Goal: Task Accomplishment & Management: Use online tool/utility

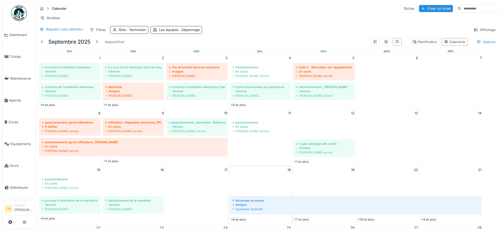
scroll to position [101, 0]
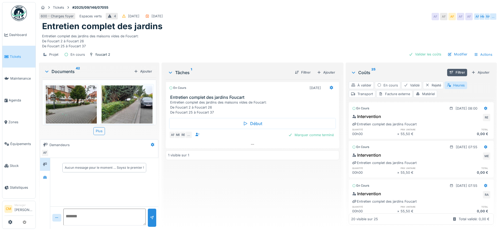
scroll to position [461, 0]
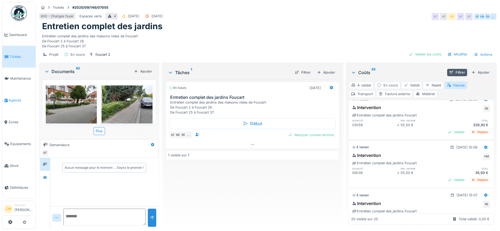
click at [15, 99] on span "Agenda" at bounding box center [21, 100] width 25 height 5
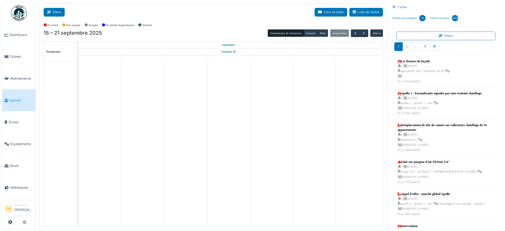
click at [59, 9] on button "Filtrer" at bounding box center [54, 12] width 21 height 9
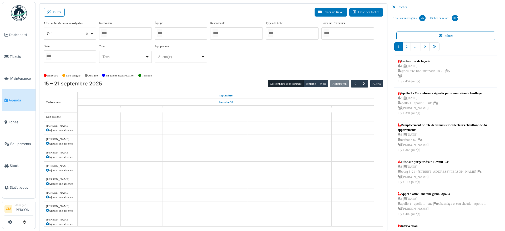
select select
click at [112, 31] on div at bounding box center [125, 33] width 53 height 12
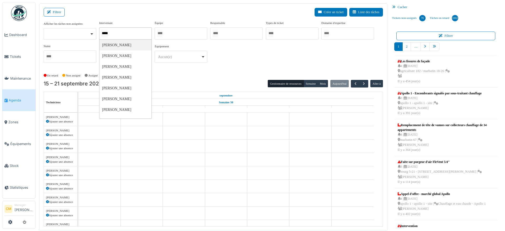
type input "******"
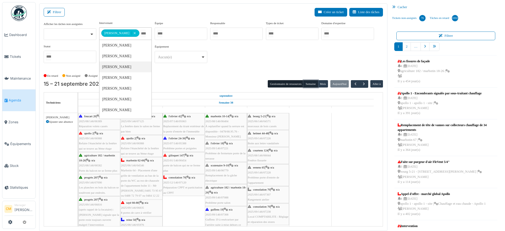
click at [309, 83] on button "Semaine" at bounding box center [311, 83] width 14 height 7
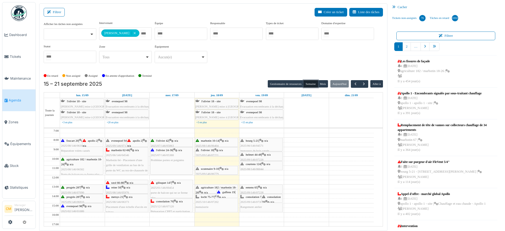
click at [224, 192] on span "guffens 19" at bounding box center [228, 192] width 12 height 3
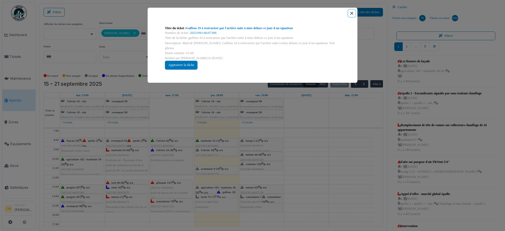
click at [351, 14] on button "Close" at bounding box center [351, 13] width 7 height 7
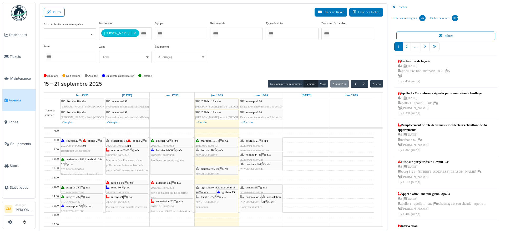
click at [208, 190] on div "agriculture 182 / marbotin 18-26 | n/a 2025/09/146/07088 Problème porte salon" at bounding box center [217, 195] width 42 height 20
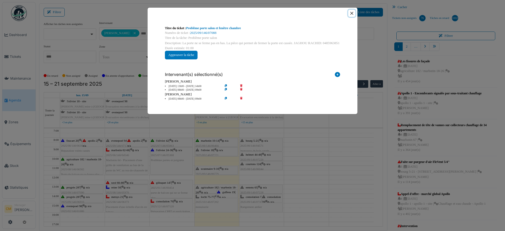
click at [352, 12] on button "Close" at bounding box center [351, 13] width 7 height 7
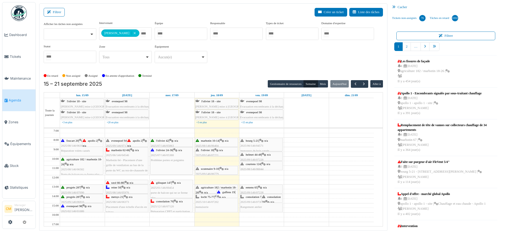
click at [204, 206] on span "menuiserie" at bounding box center [202, 207] width 13 height 3
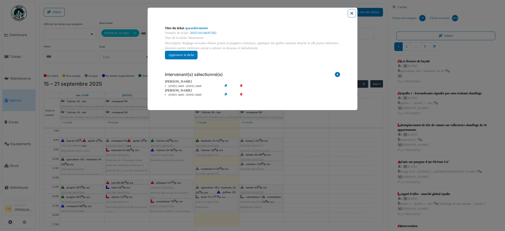
click at [353, 13] on button "Close" at bounding box center [351, 13] width 7 height 7
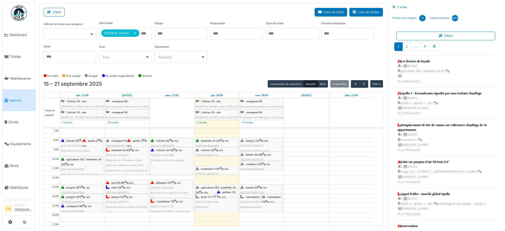
click at [207, 203] on span "2025/10/146/07202" at bounding box center [207, 202] width 23 height 3
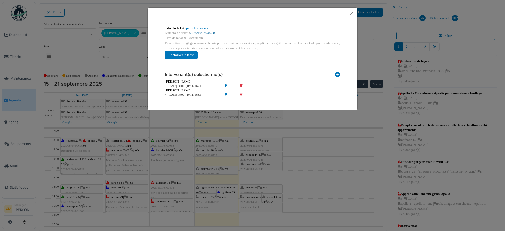
click at [205, 32] on link "2025/10/146/07202" at bounding box center [203, 33] width 26 height 4
click at [351, 14] on button "Close" at bounding box center [351, 13] width 7 height 7
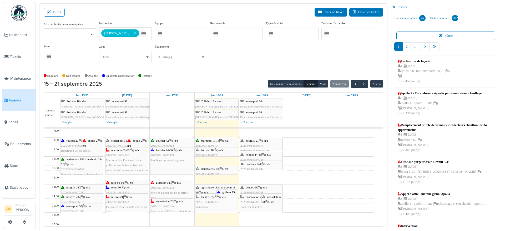
click at [206, 189] on div "agriculture 182 / marbotin 18-26 | n/a 2025/09/146/07088 Problème porte salon" at bounding box center [217, 195] width 42 height 20
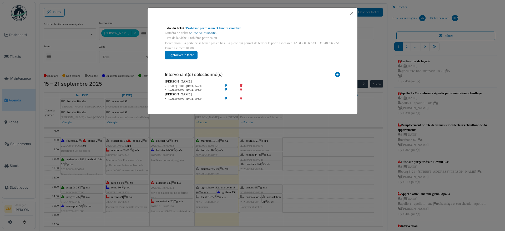
click at [208, 32] on link "2025/09/146/07088" at bounding box center [203, 33] width 26 height 4
click at [351, 13] on button "Close" at bounding box center [351, 13] width 7 height 7
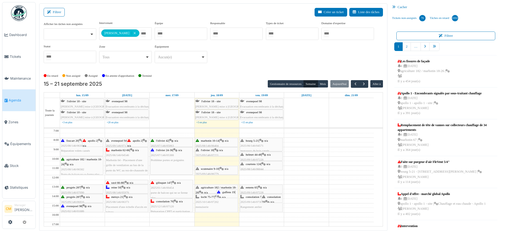
click at [210, 152] on div "l'olivier 18 | n/a 2025/09/146/07221 Problème de fermeture porte de la terrasse" at bounding box center [217, 158] width 42 height 20
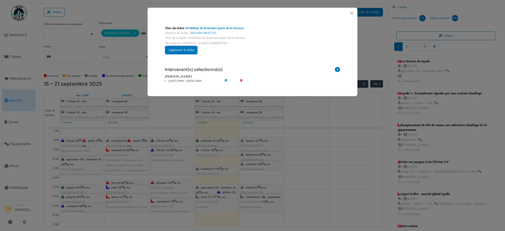
click at [201, 31] on div "Numéro de ticket : 2025/09/146/07221" at bounding box center [252, 33] width 175 height 5
click at [204, 33] on link "2025/09/146/07221" at bounding box center [203, 33] width 26 height 4
click at [352, 13] on button "Close" at bounding box center [351, 13] width 7 height 7
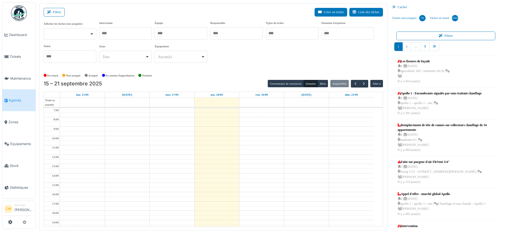
click at [170, 32] on div at bounding box center [181, 33] width 53 height 12
type input "****"
click at [134, 35] on div at bounding box center [125, 33] width 53 height 12
type input "****"
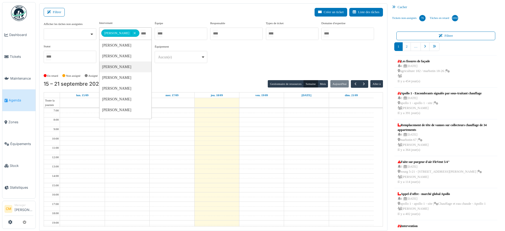
click at [256, 60] on div "**********" at bounding box center [214, 44] width 340 height 47
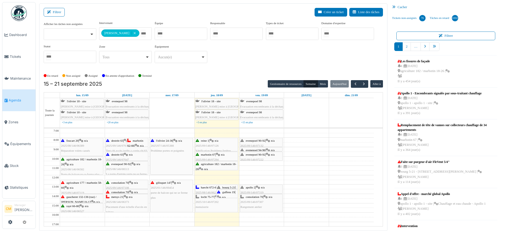
click at [227, 186] on span "bourg 5-21" at bounding box center [228, 187] width 13 height 3
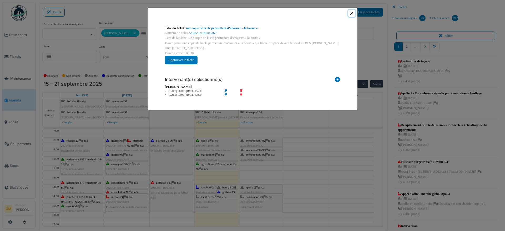
click at [351, 12] on button "Close" at bounding box center [351, 13] width 7 height 7
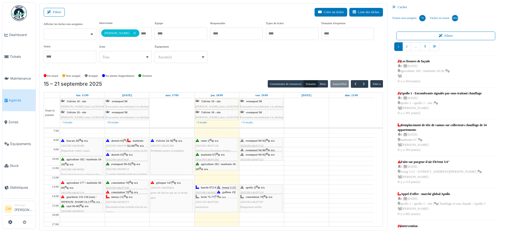
click at [204, 206] on span "menuiserie" at bounding box center [202, 207] width 13 height 3
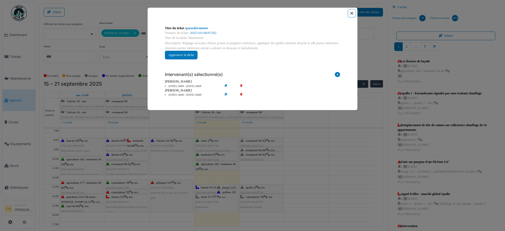
click at [353, 13] on button "Close" at bounding box center [351, 13] width 7 height 7
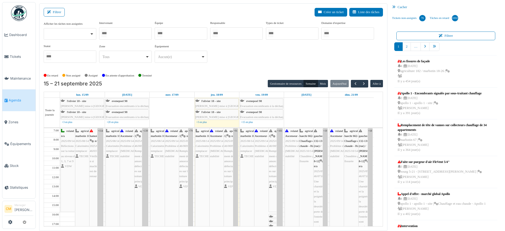
click at [238, 60] on div "Afficher les tâches non assignées Oui Non Intervenant Abdelkader Ouriachi Abdel…" at bounding box center [214, 44] width 340 height 46
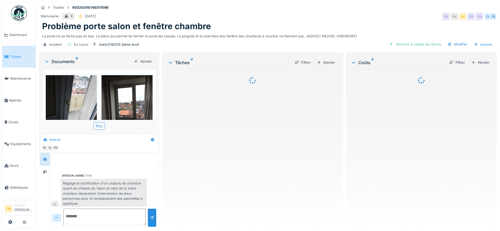
scroll to position [23, 0]
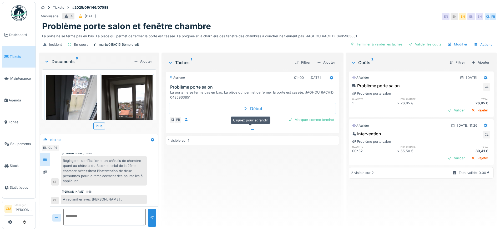
click at [251, 129] on icon at bounding box center [253, 129] width 4 height 3
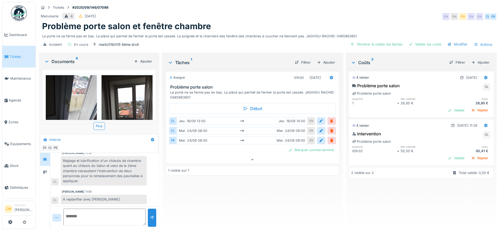
scroll to position [5, 0]
click at [123, 93] on img at bounding box center [127, 109] width 51 height 68
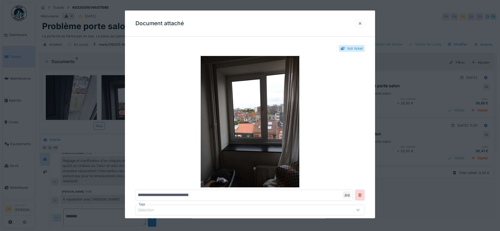
click at [362, 22] on div at bounding box center [360, 23] width 4 height 5
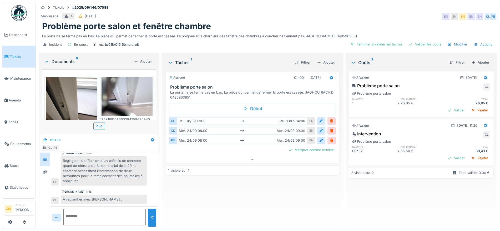
scroll to position [165, 0]
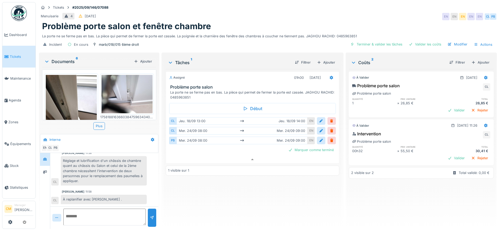
click at [130, 79] on img at bounding box center [127, 94] width 51 height 38
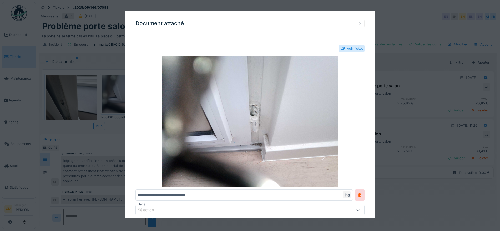
click at [365, 23] on div at bounding box center [360, 23] width 9 height 8
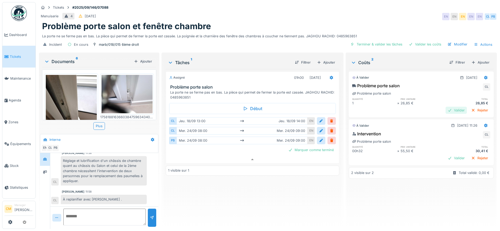
click at [446, 107] on div "Valider" at bounding box center [456, 110] width 21 height 7
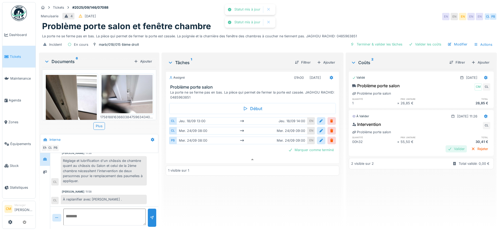
click at [446, 146] on div "Valider" at bounding box center [456, 149] width 21 height 7
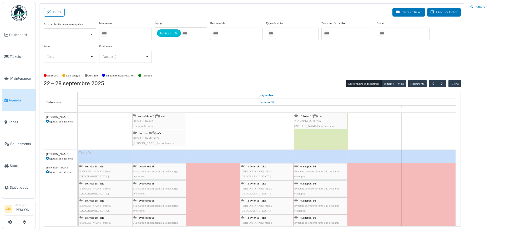
drag, startPoint x: 178, startPoint y: 33, endPoint x: 173, endPoint y: 33, distance: 5.1
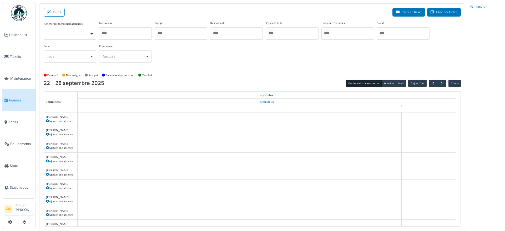
scroll to position [75, 0]
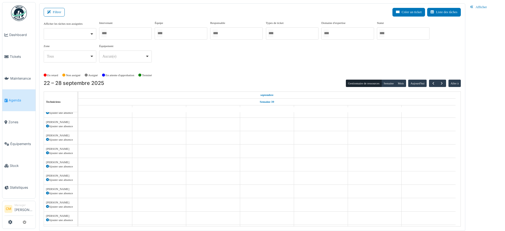
click at [125, 34] on div at bounding box center [125, 33] width 53 height 12
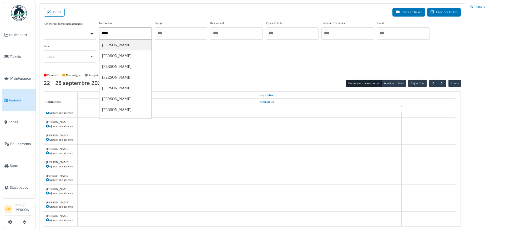
type input "******"
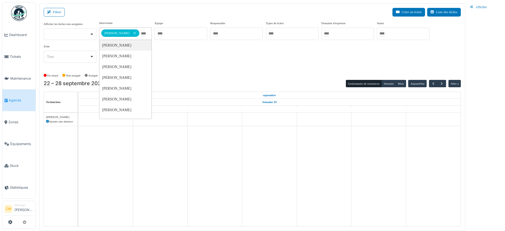
scroll to position [0, 0]
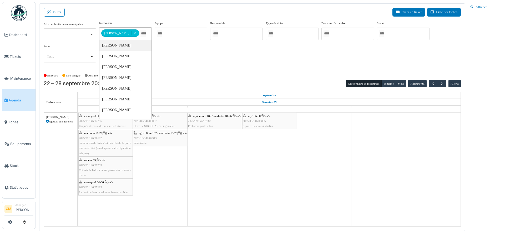
click at [259, 123] on div "rayé 66-80 | n/a 2025/09/146/06835 8 portes de cave à vérifier" at bounding box center [269, 121] width 53 height 15
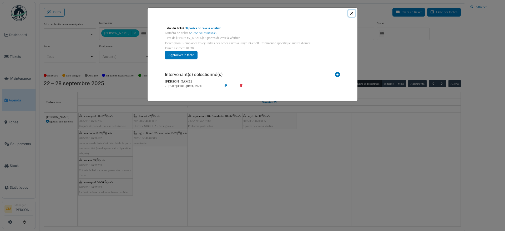
click at [352, 13] on button "Close" at bounding box center [351, 13] width 7 height 7
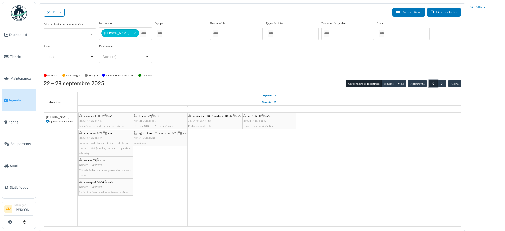
click at [435, 82] on span "button" at bounding box center [433, 84] width 4 height 4
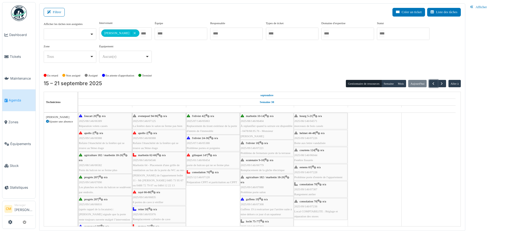
click at [258, 172] on div "scutenaire 9-10 | n/a 2025/09/146/06779 Remplacement de la gâche électrique" at bounding box center [267, 165] width 52 height 15
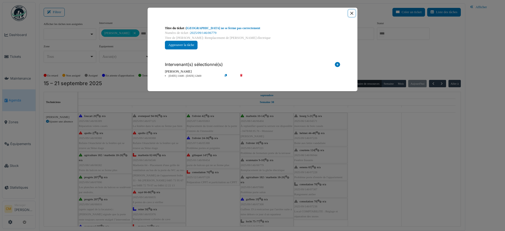
click at [352, 12] on button "Close" at bounding box center [351, 13] width 7 height 7
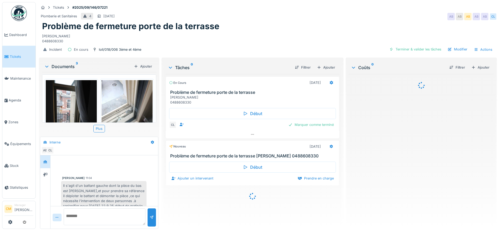
scroll to position [12, 0]
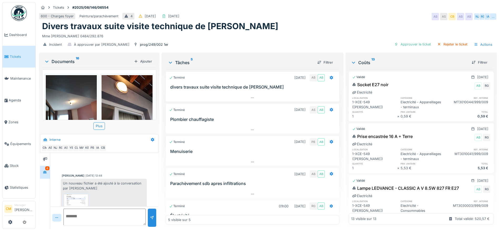
scroll to position [221, 0]
